Goal: Book appointment/travel/reservation

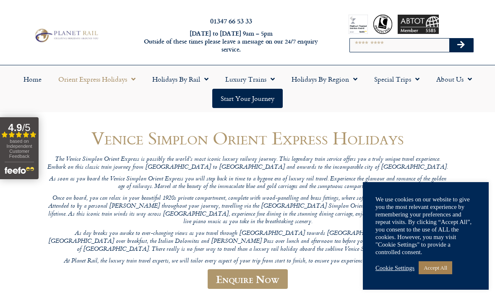
click at [443, 265] on link "Accept All" at bounding box center [435, 268] width 34 height 13
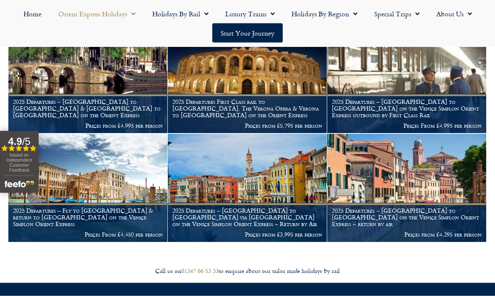
scroll to position [933, 0]
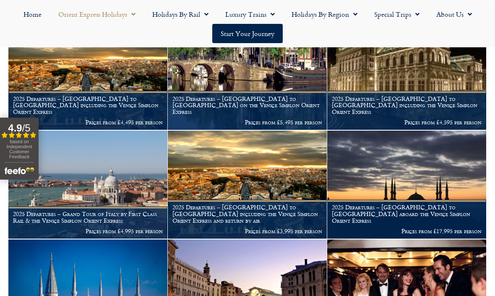
click at [182, 18] on link "Holidays by Rail" at bounding box center [180, 13] width 73 height 19
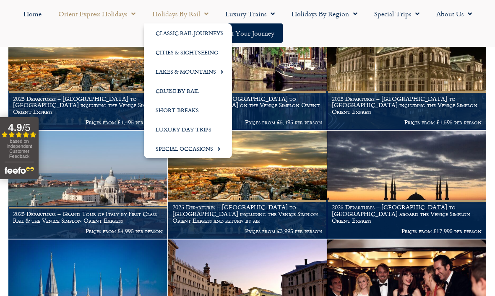
click at [210, 35] on link "Classic Rail Journeys" at bounding box center [188, 32] width 88 height 19
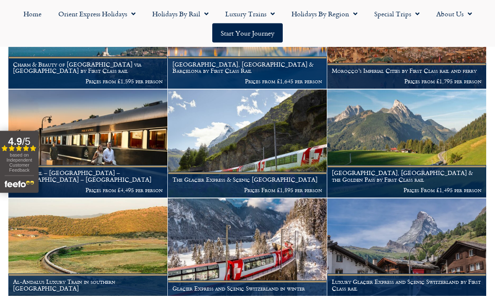
scroll to position [230, 0]
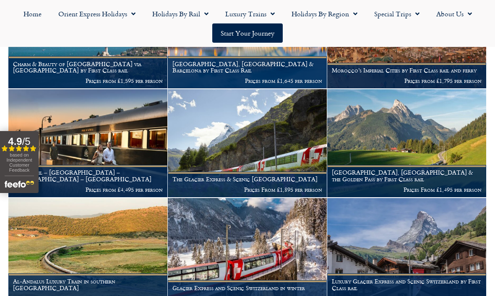
click at [260, 247] on img at bounding box center [247, 252] width 159 height 108
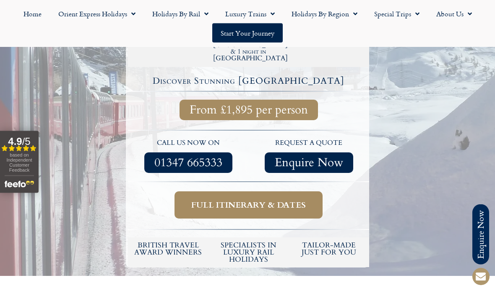
scroll to position [302, 0]
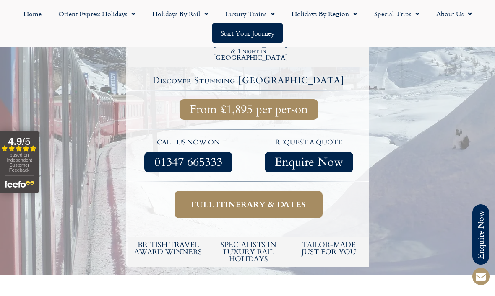
click at [254, 200] on span "Full itinerary & dates" at bounding box center [248, 205] width 114 height 10
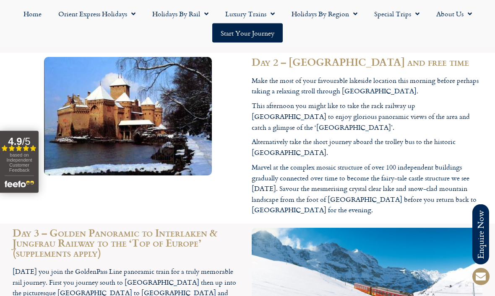
scroll to position [1598, 0]
